Goal: Task Accomplishment & Management: Complete application form

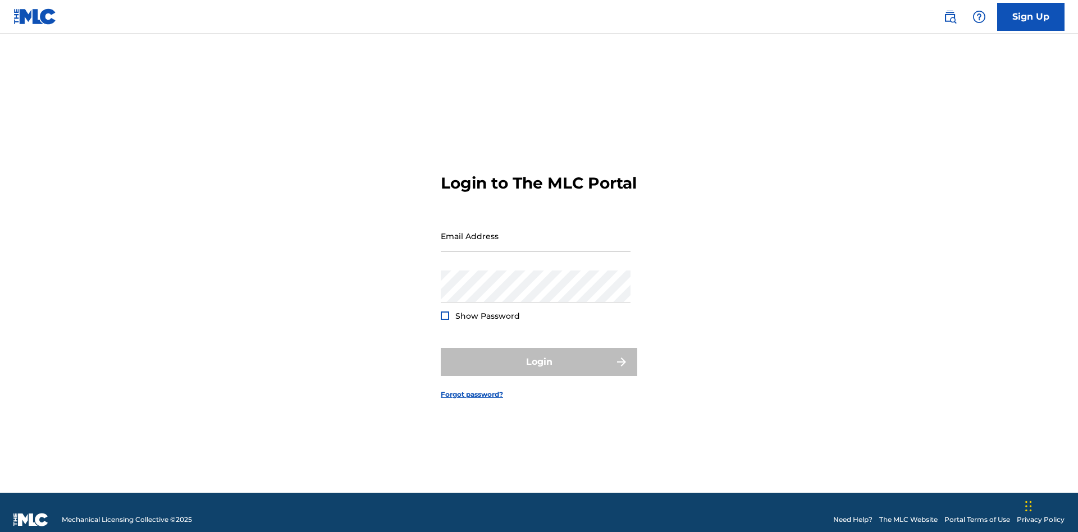
scroll to position [15, 0]
click at [1031, 16] on link "Sign Up" at bounding box center [1031, 17] width 67 height 28
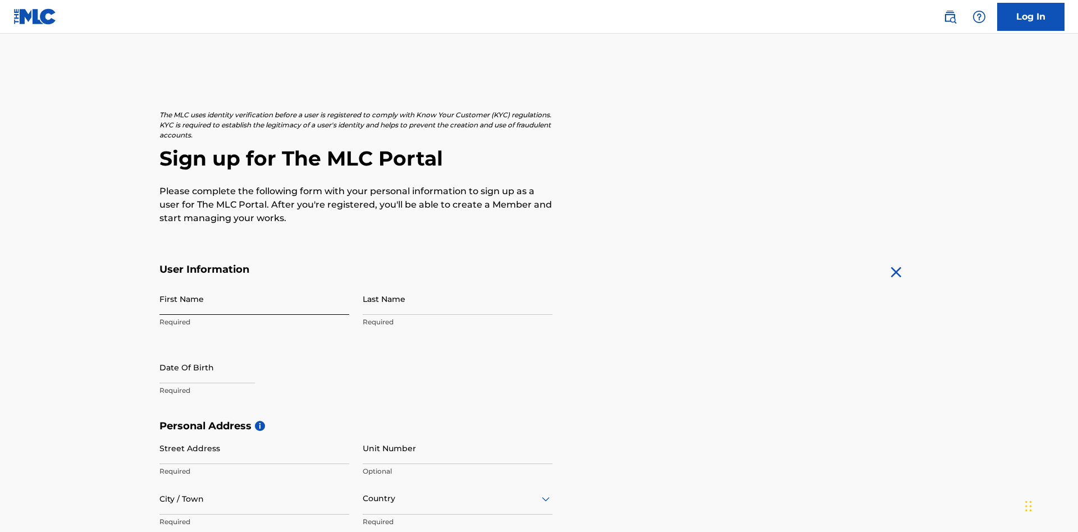
click at [254, 283] on input "First Name" at bounding box center [255, 299] width 190 height 32
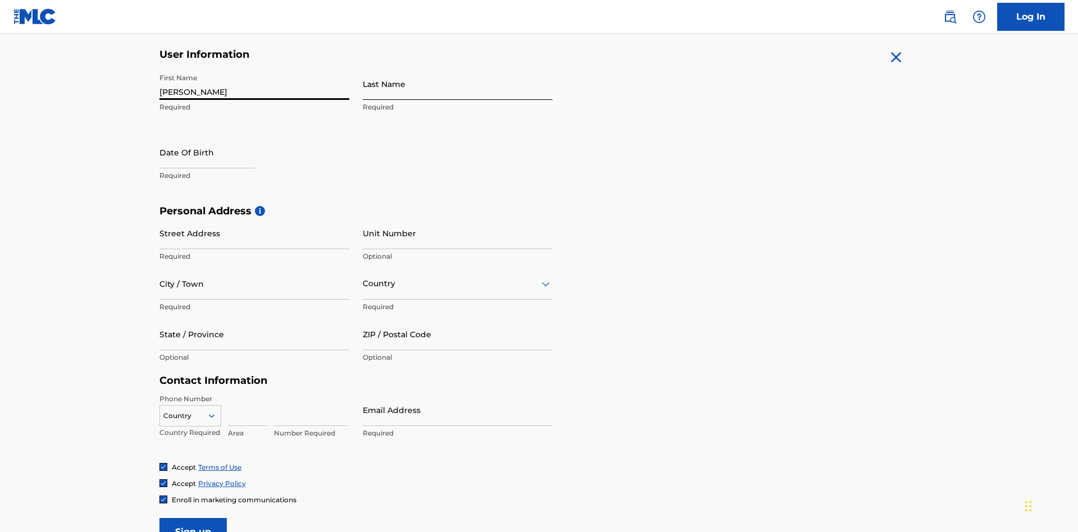
type input "[PERSON_NAME]"
click at [458, 84] on input "Last Name" at bounding box center [458, 84] width 190 height 32
type input "Ribble"
click at [216, 136] on input "text" at bounding box center [207, 152] width 95 height 32
select select "8"
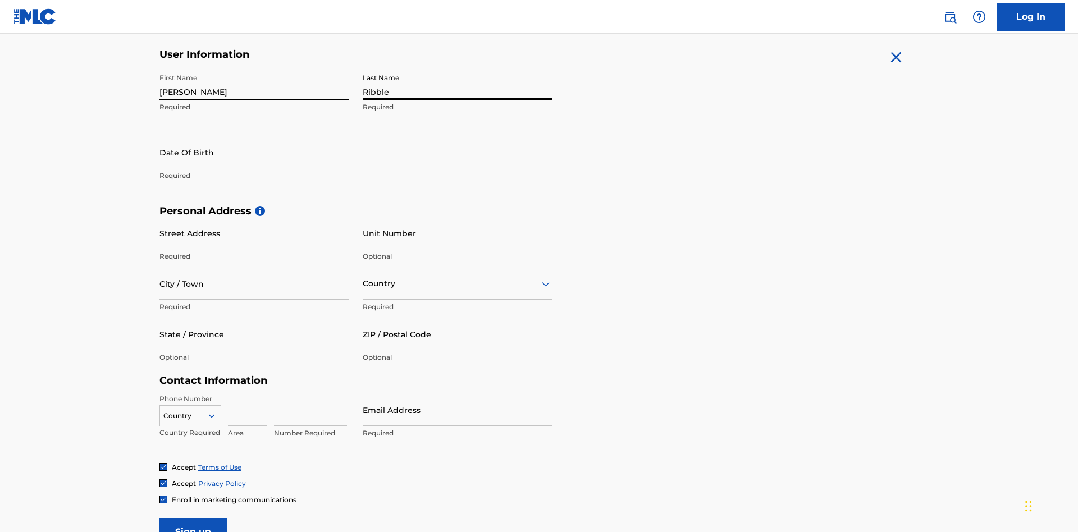
select select "2025"
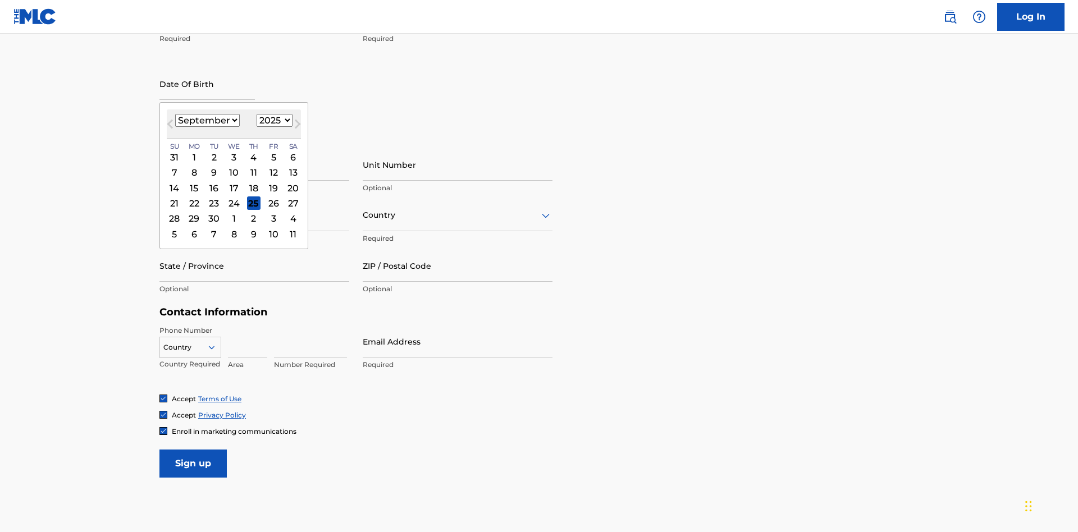
click at [207, 120] on select "January February March April May June July August September October November De…" at bounding box center [207, 120] width 65 height 13
select select "0"
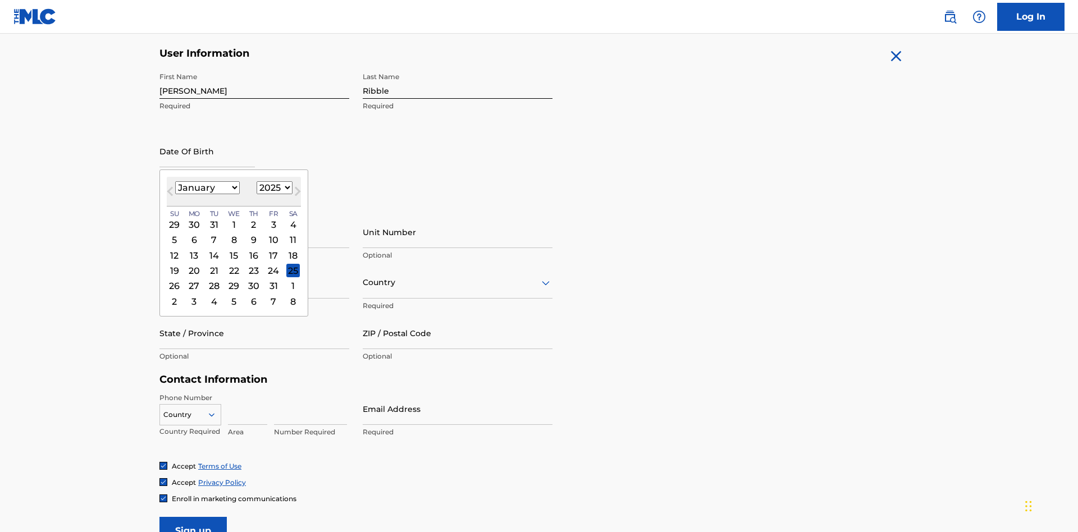
click at [273, 188] on select "1900 1901 1902 1903 1904 1905 1906 1907 1908 1909 1910 1911 1912 1913 1914 1915…" at bounding box center [275, 187] width 36 height 13
select select "1985"
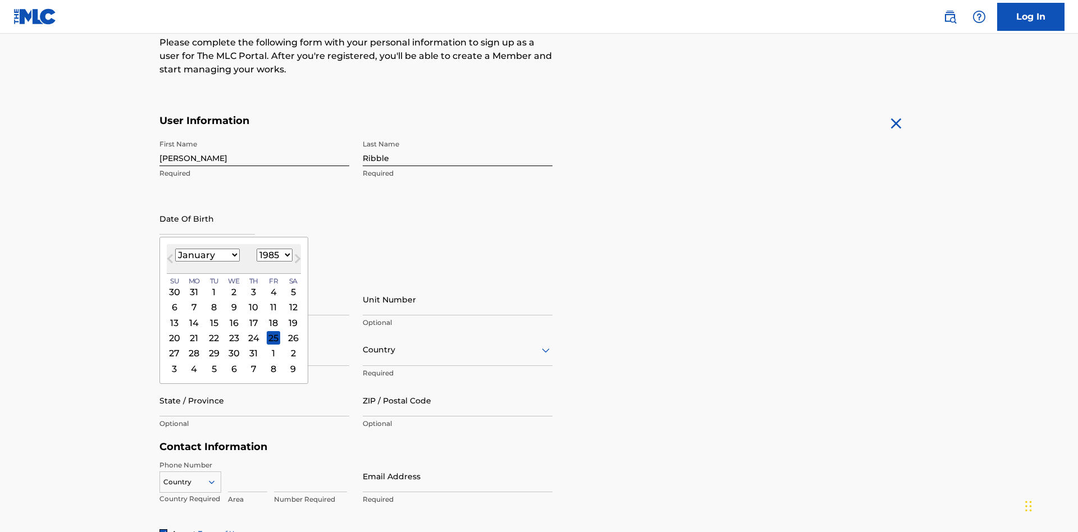
click at [273, 255] on select "1900 1901 1902 1903 1904 1905 1906 1907 1908 1909 1910 1911 1912 1913 1914 1915…" at bounding box center [275, 255] width 36 height 13
click at [213, 301] on div "8" at bounding box center [213, 307] width 13 height 13
type input "[DATE]"
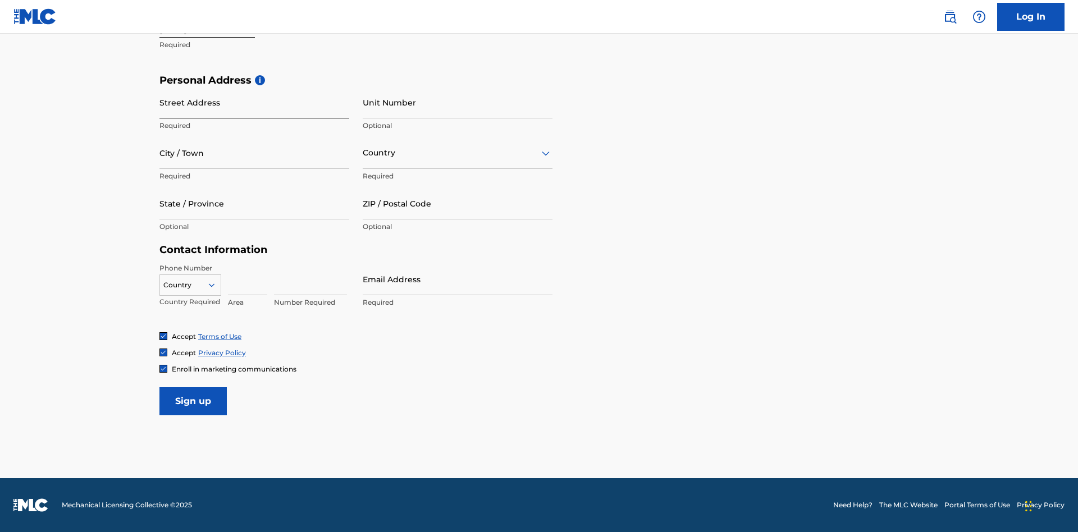
click at [254, 102] on input "Street Address" at bounding box center [255, 103] width 190 height 32
type input "[STREET_ADDRESS]"
click at [254, 153] on input "City / Town" at bounding box center [255, 153] width 190 height 32
type input "[GEOGRAPHIC_DATA]"
click at [363, 153] on input "text" at bounding box center [364, 153] width 2 height 12
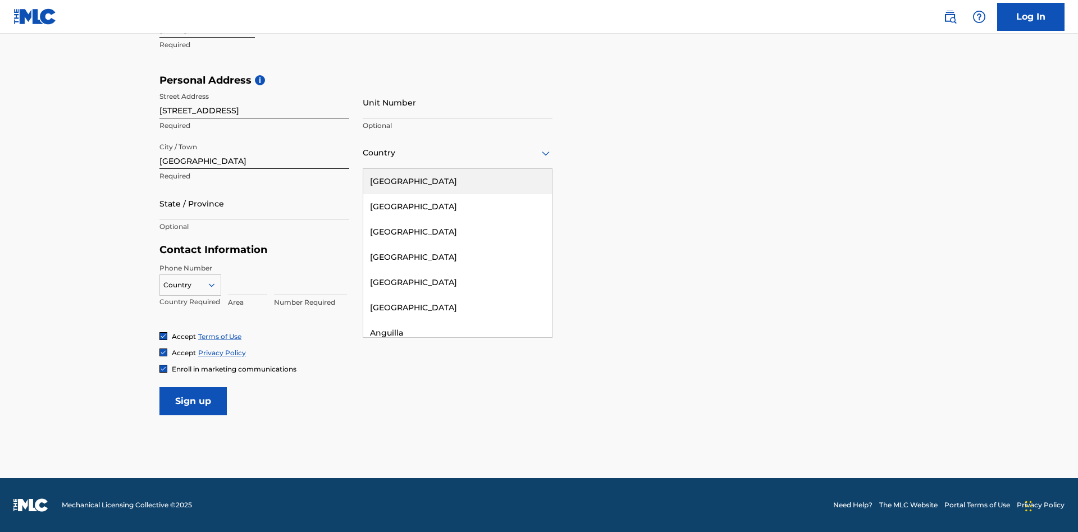
click at [458, 181] on div "[GEOGRAPHIC_DATA]" at bounding box center [457, 181] width 189 height 25
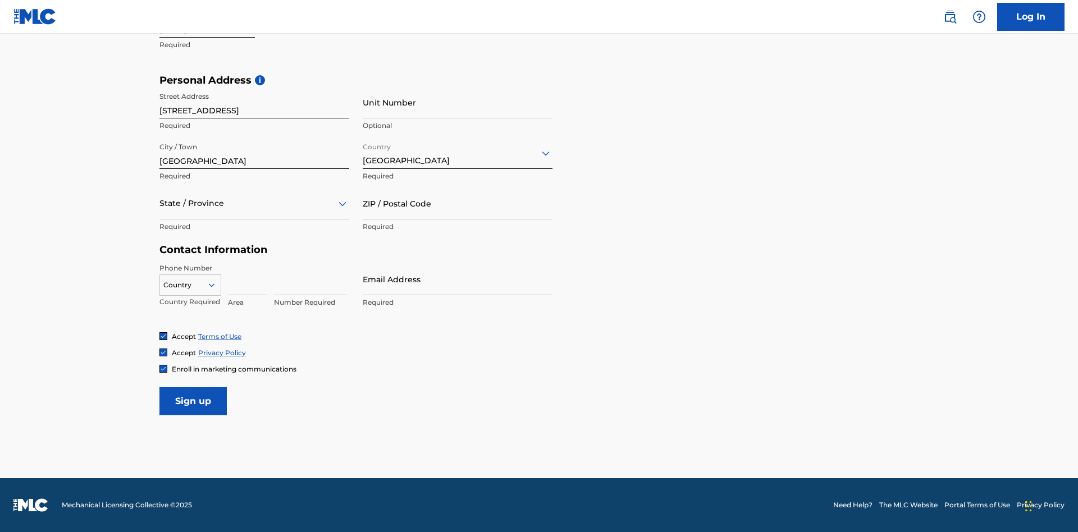
click at [254, 203] on div at bounding box center [255, 204] width 190 height 14
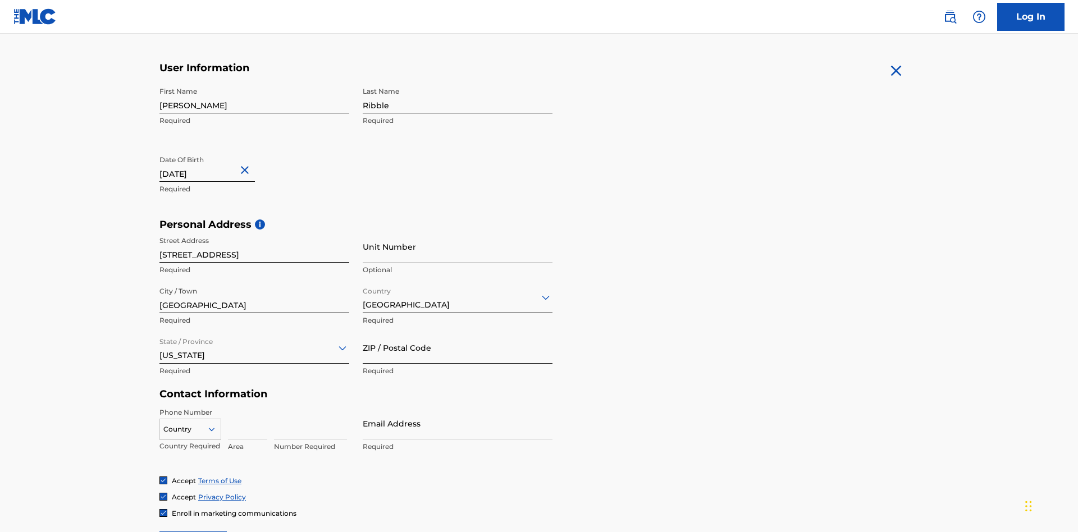
click at [458, 332] on input "ZIP / Postal Code" at bounding box center [458, 348] width 190 height 32
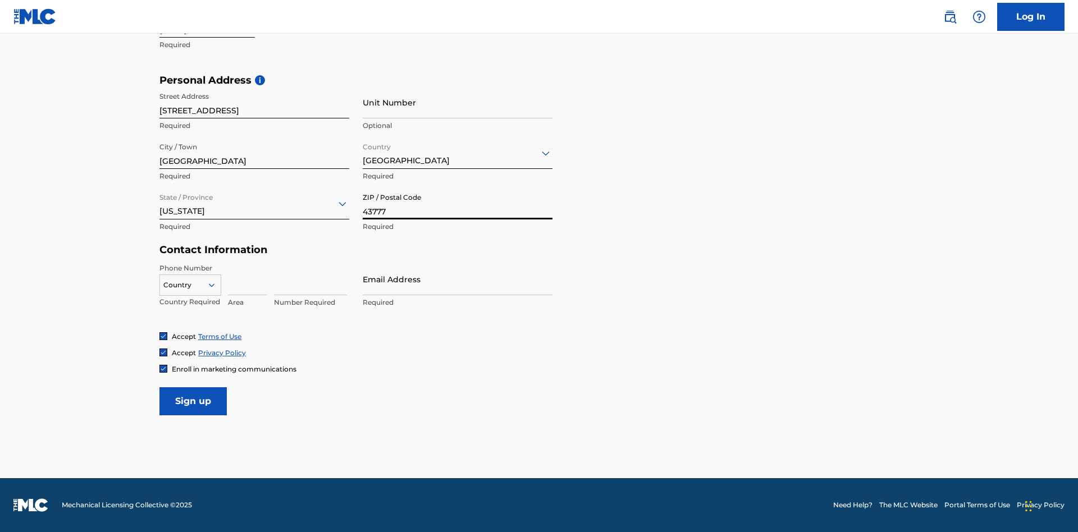
type input "43777"
click at [216, 285] on icon at bounding box center [212, 285] width 10 height 10
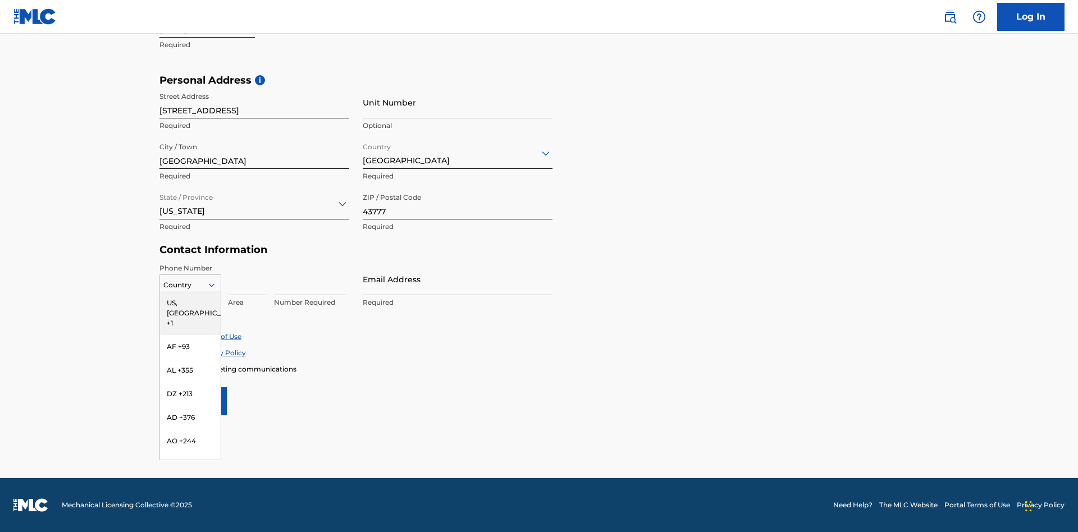
click at [190, 303] on div "US, [GEOGRAPHIC_DATA] +1" at bounding box center [190, 314] width 61 height 44
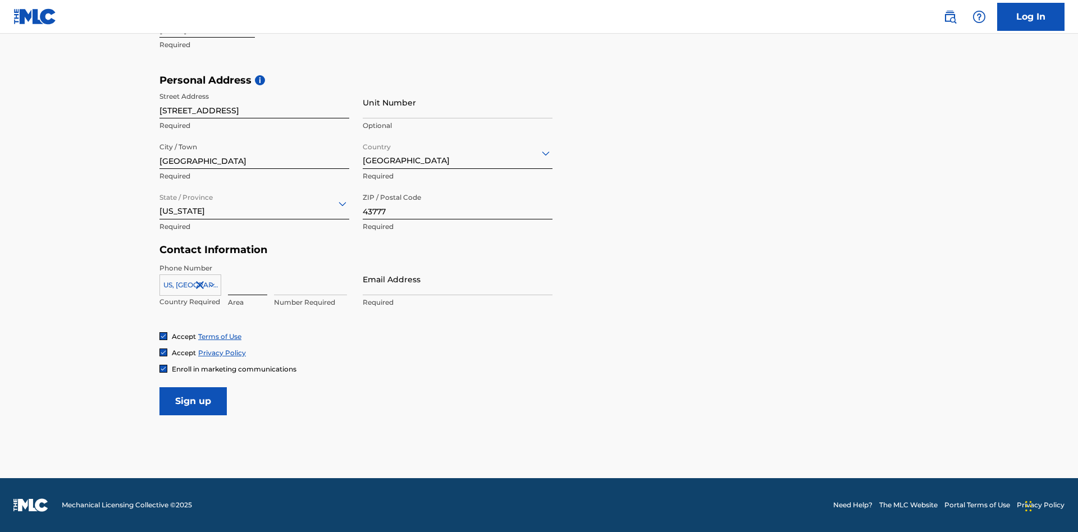
click at [248, 279] on input at bounding box center [247, 279] width 39 height 32
type input "740"
click at [311, 279] on input at bounding box center [310, 279] width 73 height 32
type input "8086351"
click at [458, 279] on input "Email Address" at bounding box center [458, 279] width 190 height 32
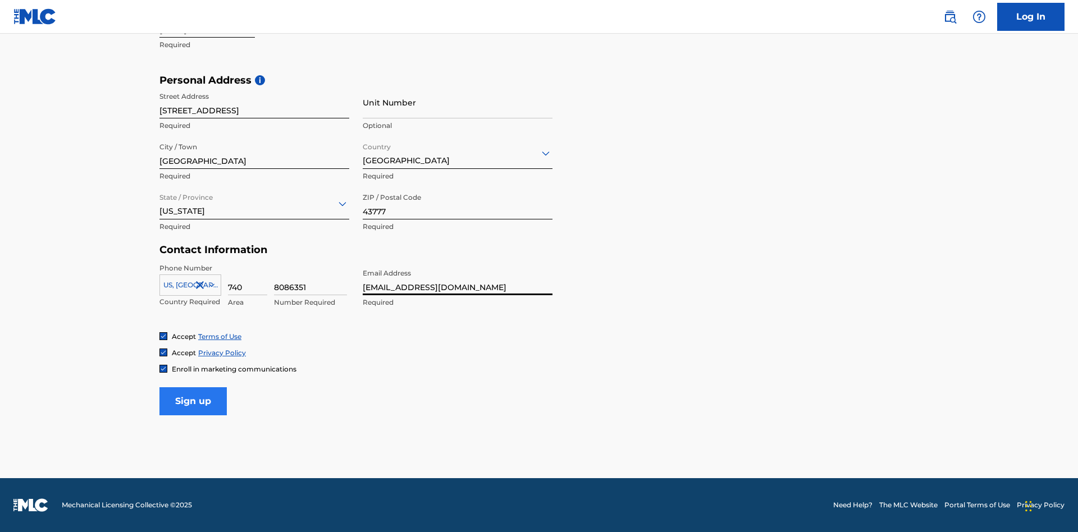
type input "[EMAIL_ADDRESS][DOMAIN_NAME]"
click at [193, 401] on input "Sign up" at bounding box center [193, 402] width 67 height 28
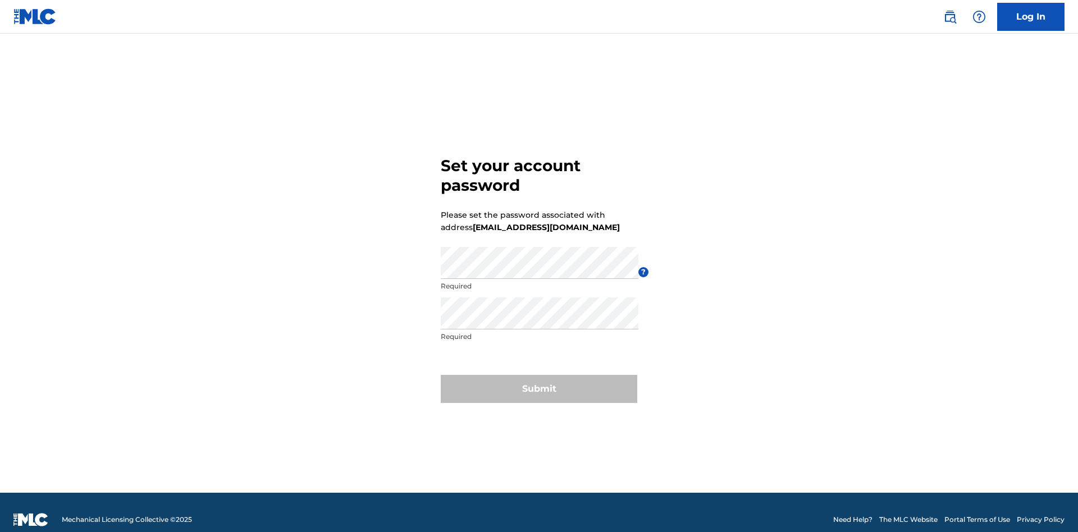
scroll to position [15, 0]
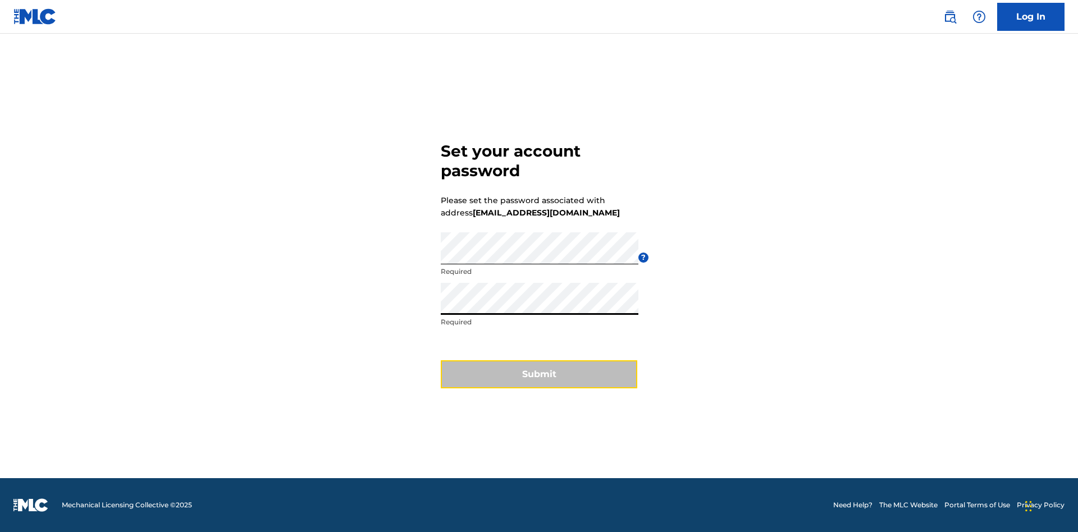
click at [539, 381] on button "Submit" at bounding box center [539, 375] width 197 height 28
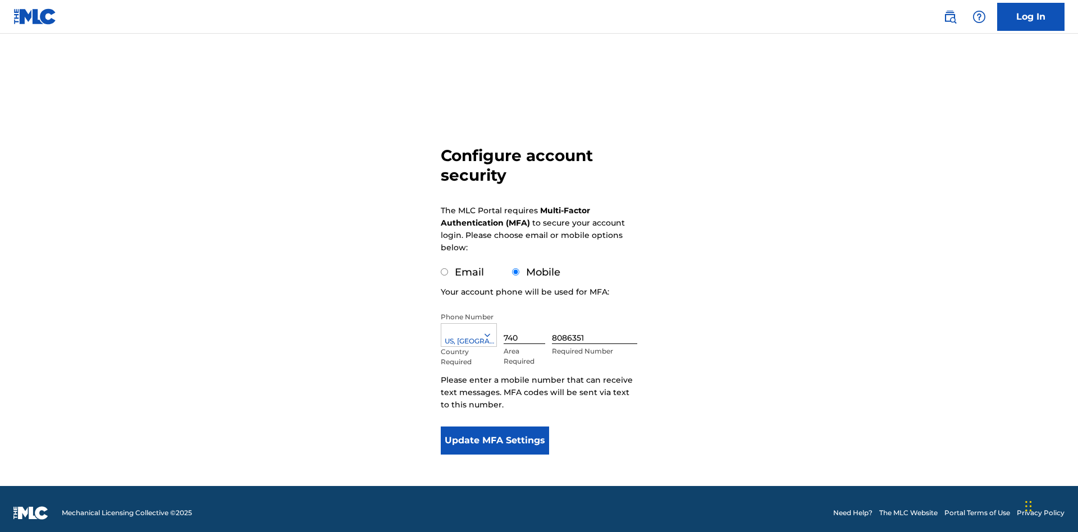
scroll to position [11, 0]
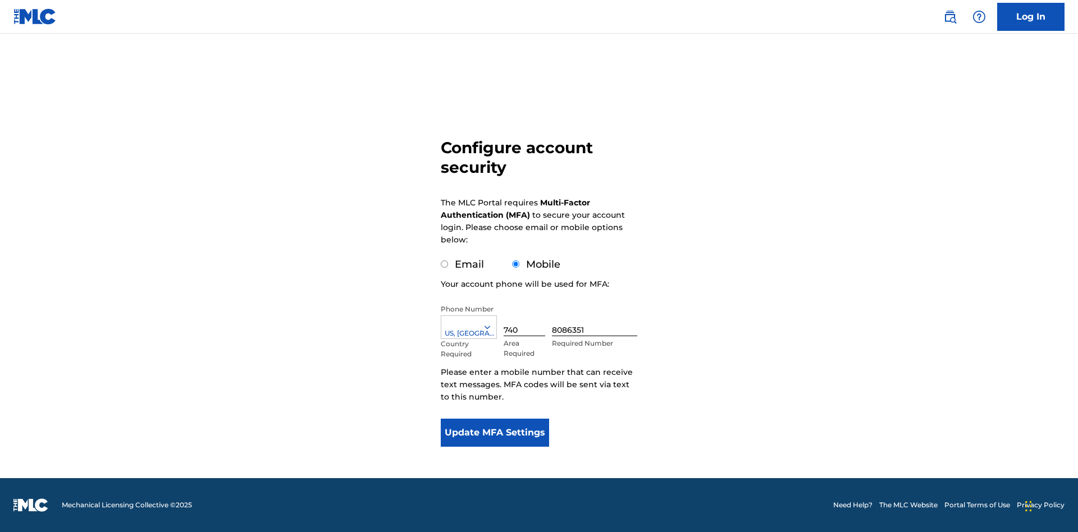
click at [516, 265] on input "Mobile" at bounding box center [515, 264] width 7 height 7
click at [492, 327] on icon at bounding box center [487, 327] width 10 height 10
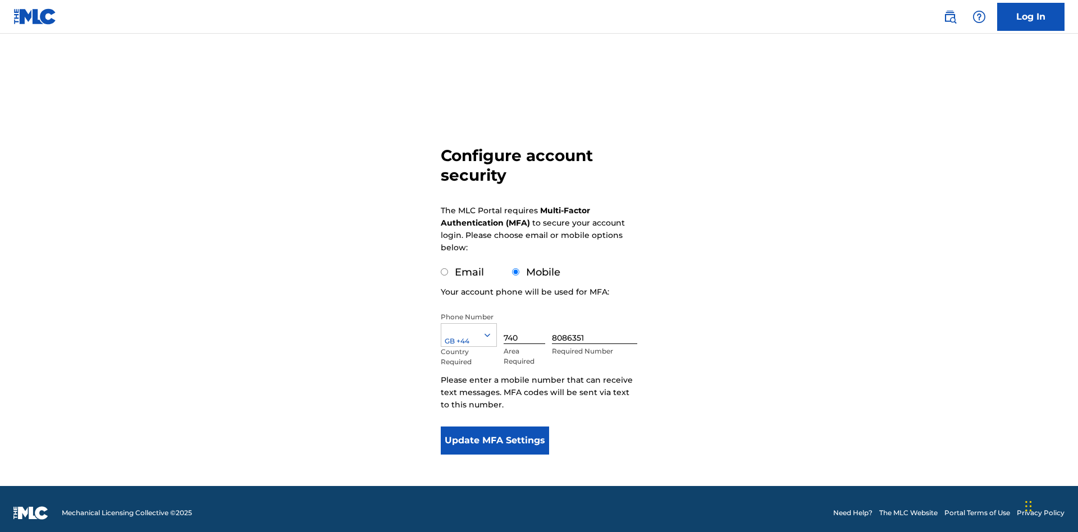
click at [527, 320] on input "740" at bounding box center [525, 328] width 42 height 32
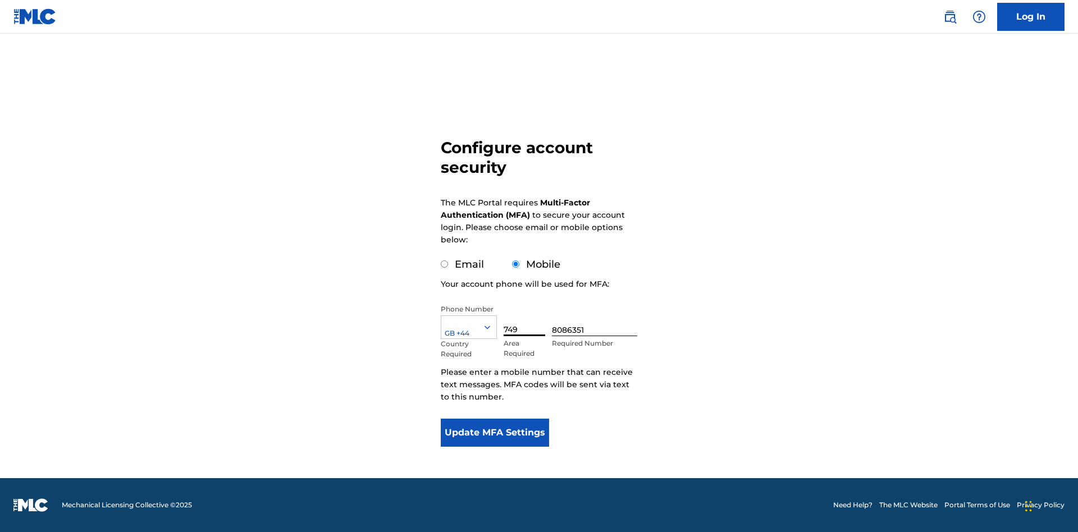
type input "749"
click at [597, 320] on input "8086351" at bounding box center [594, 320] width 85 height 32
type input "2881350"
click at [495, 433] on button "Update MFA Settings" at bounding box center [495, 433] width 108 height 28
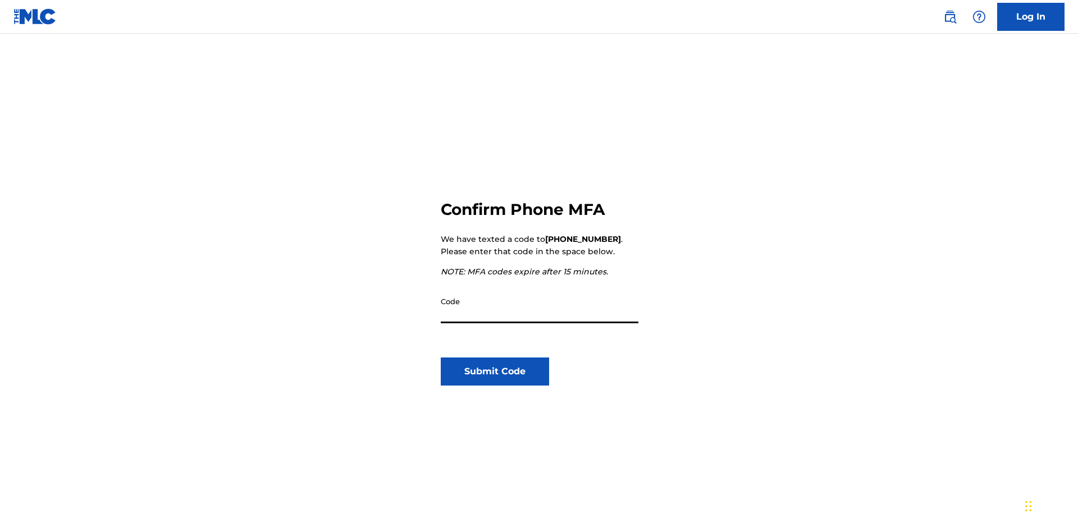
scroll to position [117, 0]
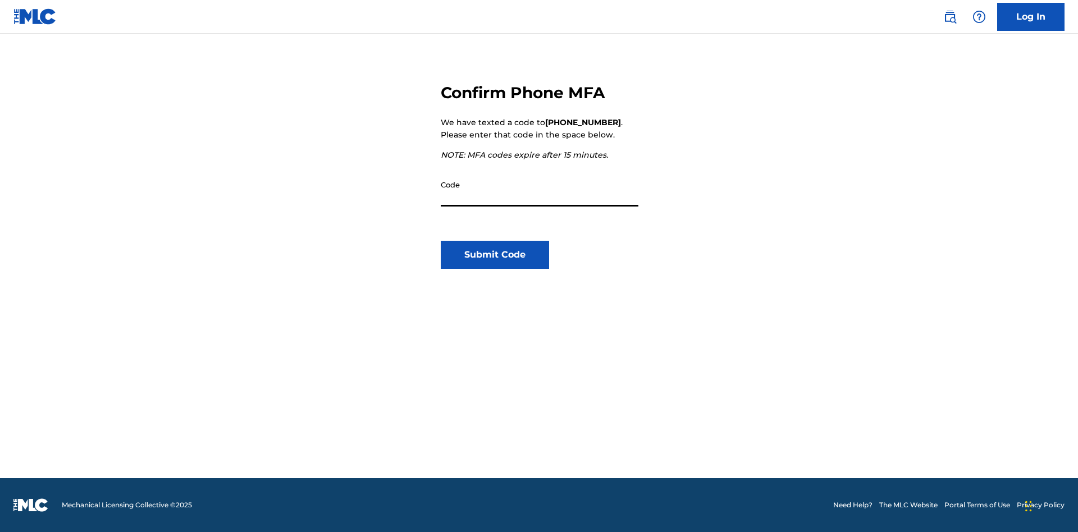
click at [540, 190] on input "Code" at bounding box center [540, 191] width 198 height 32
type input "155440"
click at [495, 255] on button "Submit Code" at bounding box center [495, 255] width 108 height 28
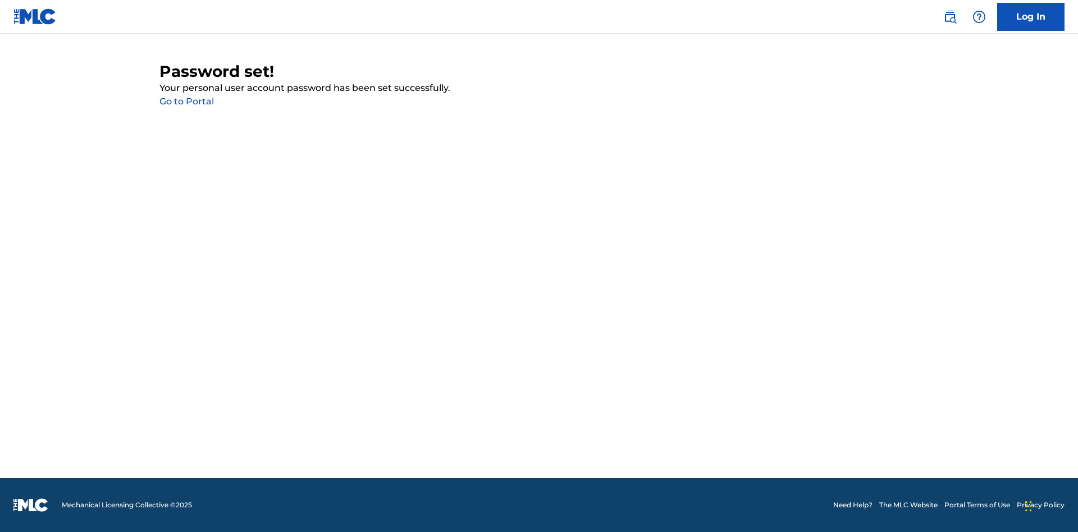
click at [186, 102] on link "Go to Portal" at bounding box center [187, 101] width 54 height 11
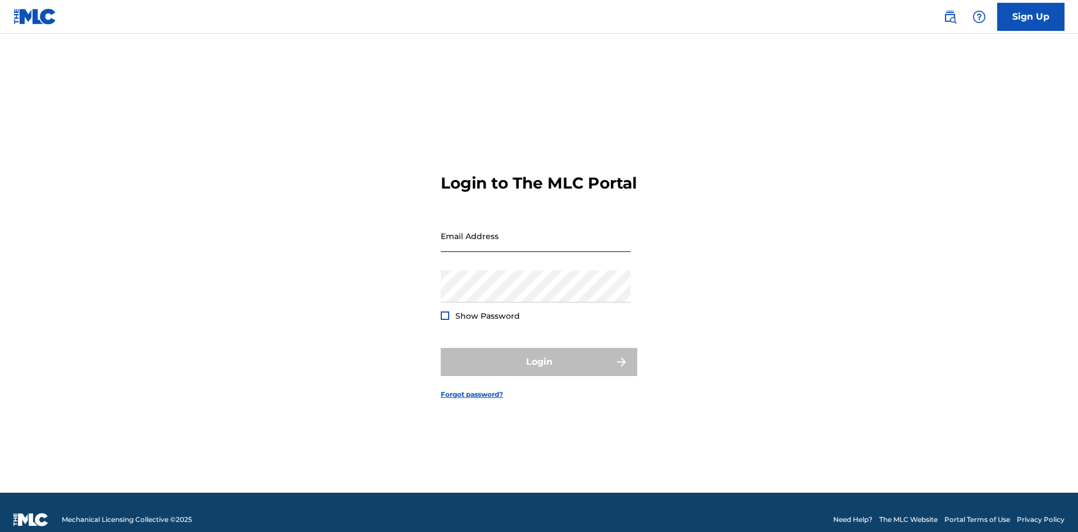
click at [536, 231] on input "Email Address" at bounding box center [536, 236] width 190 height 32
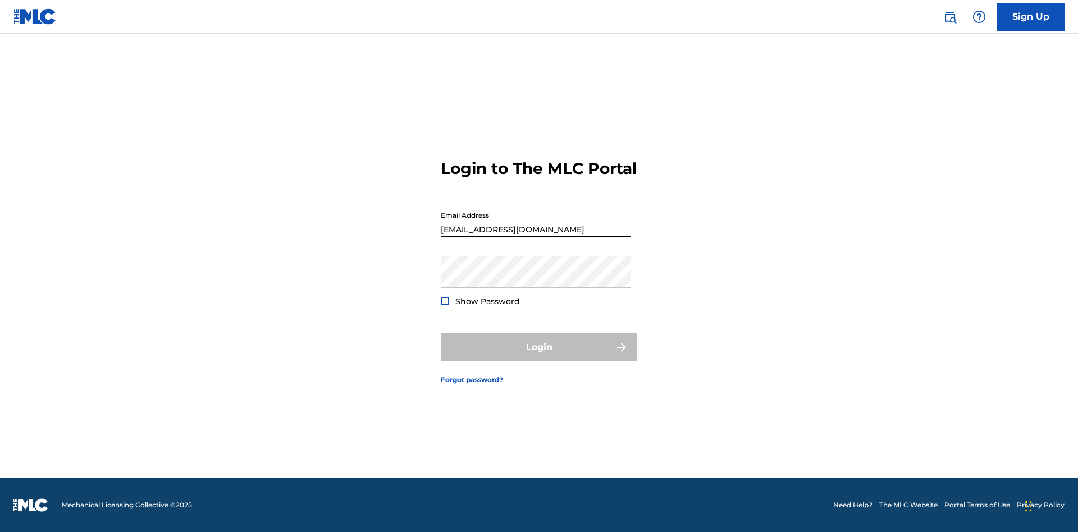
type input "[EMAIL_ADDRESS][DOMAIN_NAME]"
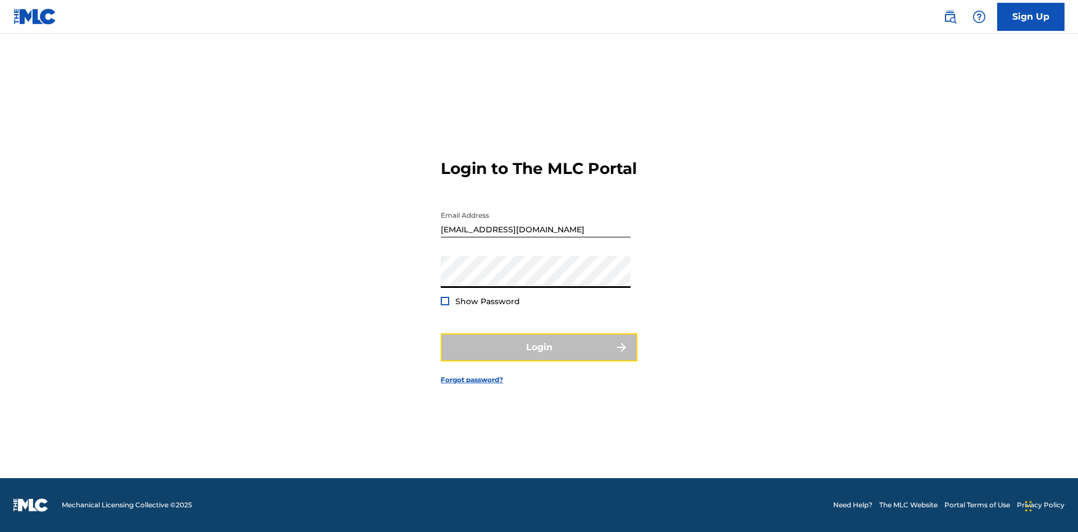
click at [539, 357] on button "Login" at bounding box center [539, 348] width 197 height 28
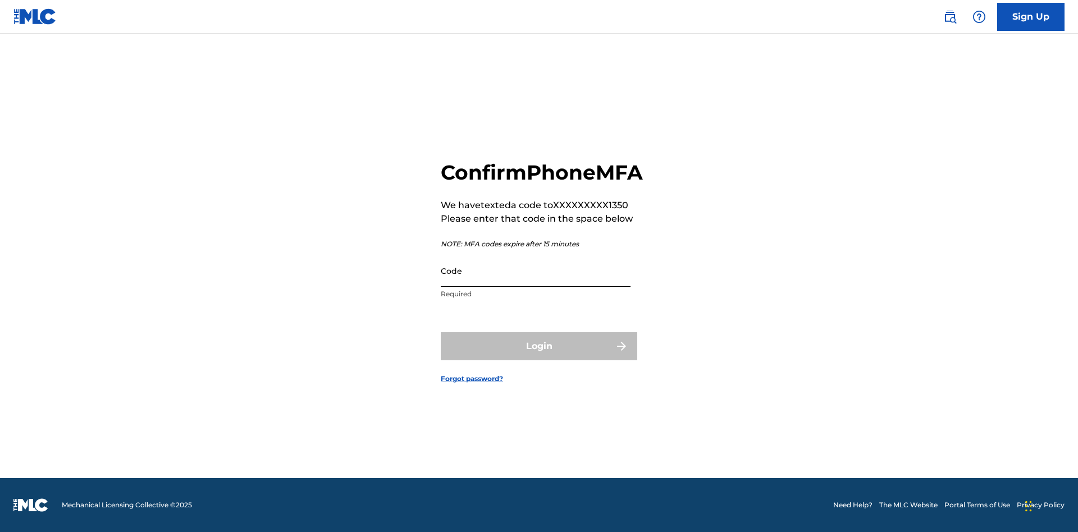
click at [536, 283] on input "Code" at bounding box center [536, 271] width 190 height 32
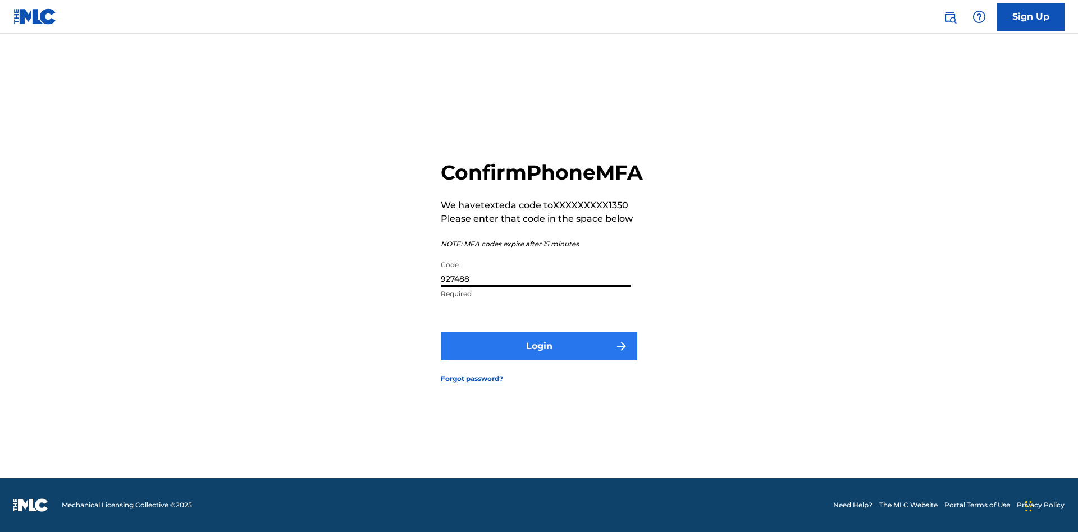
type input "927488"
click at [539, 359] on button "Login" at bounding box center [539, 347] width 197 height 28
